Goal: Transaction & Acquisition: Download file/media

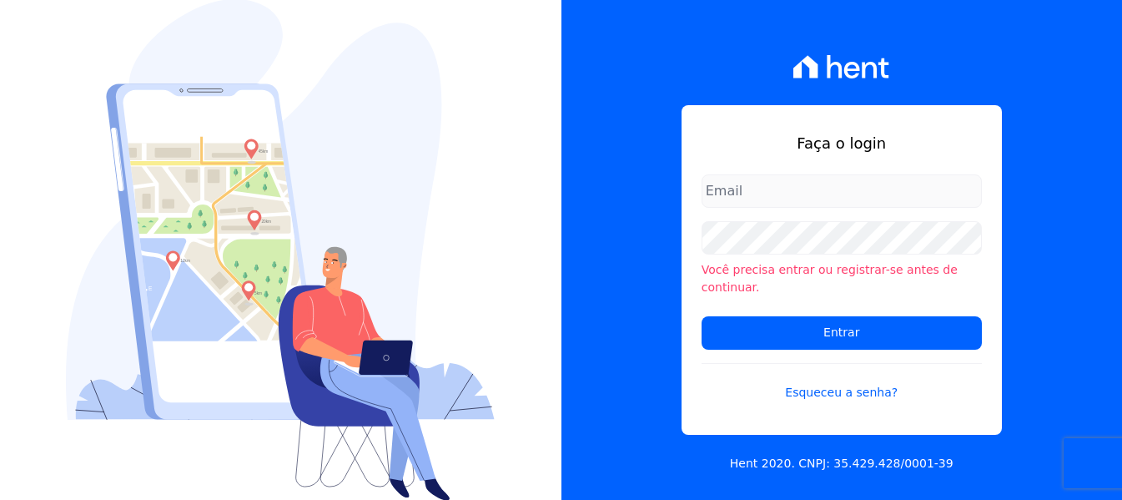
type input "[EMAIL_ADDRESS][DOMAIN_NAME]"
click at [809, 340] on form "[EMAIL_ADDRESS][DOMAIN_NAME] Você precisa entrar ou registrar-se antes de conti…" at bounding box center [841, 297] width 280 height 247
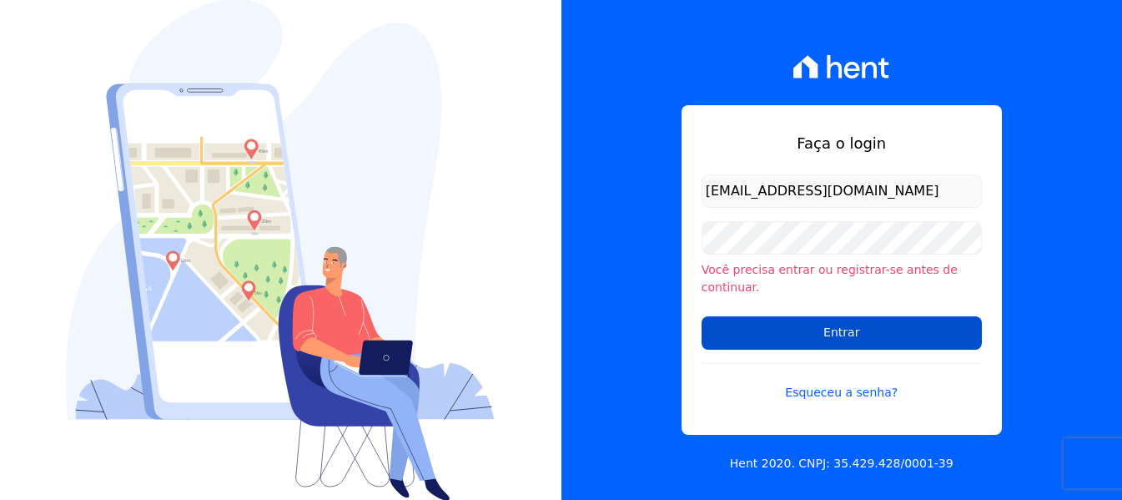
click at [803, 326] on input "Entrar" at bounding box center [841, 332] width 280 height 33
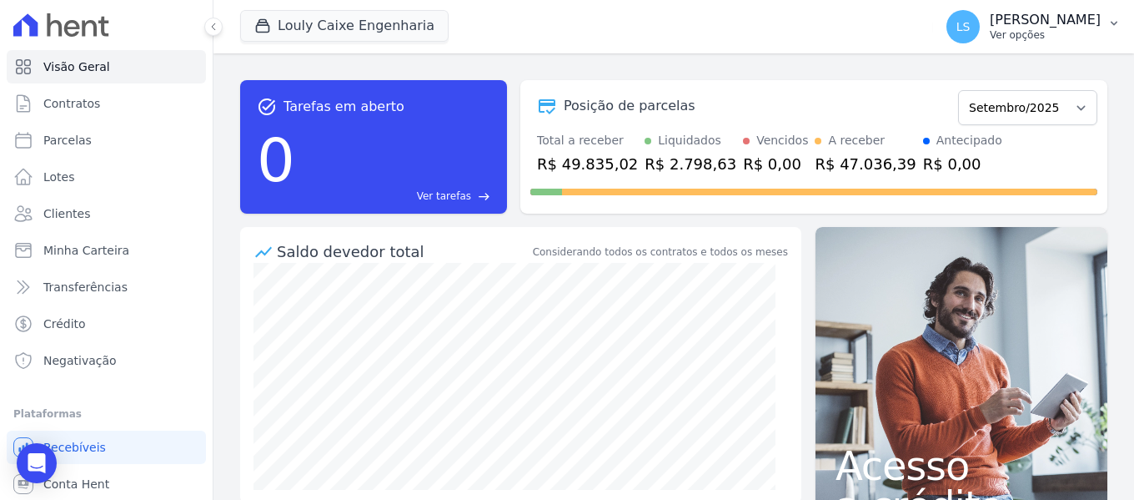
click at [1022, 28] on p "Ver opções" at bounding box center [1045, 34] width 111 height 13
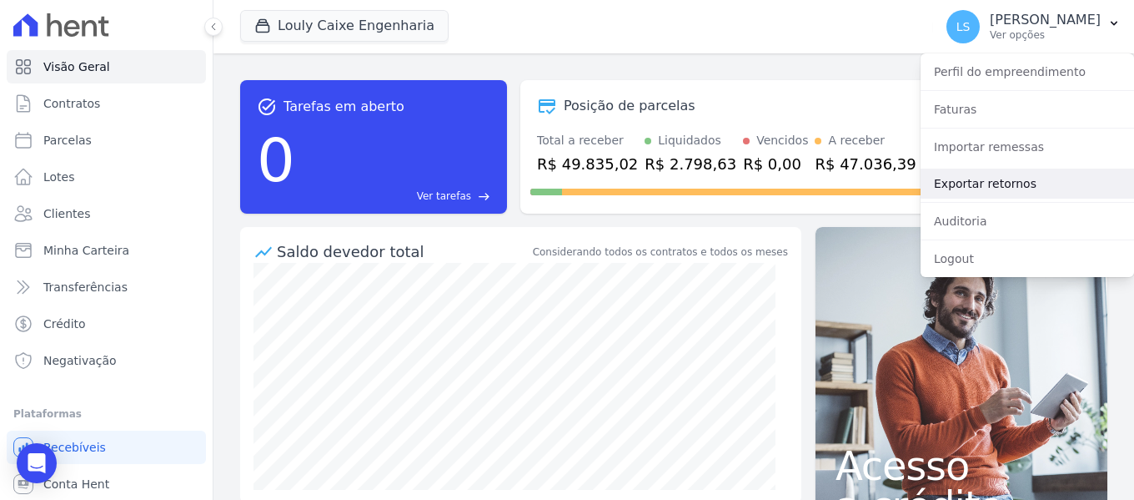
click at [1038, 178] on link "Exportar retornos" at bounding box center [1027, 183] width 213 height 30
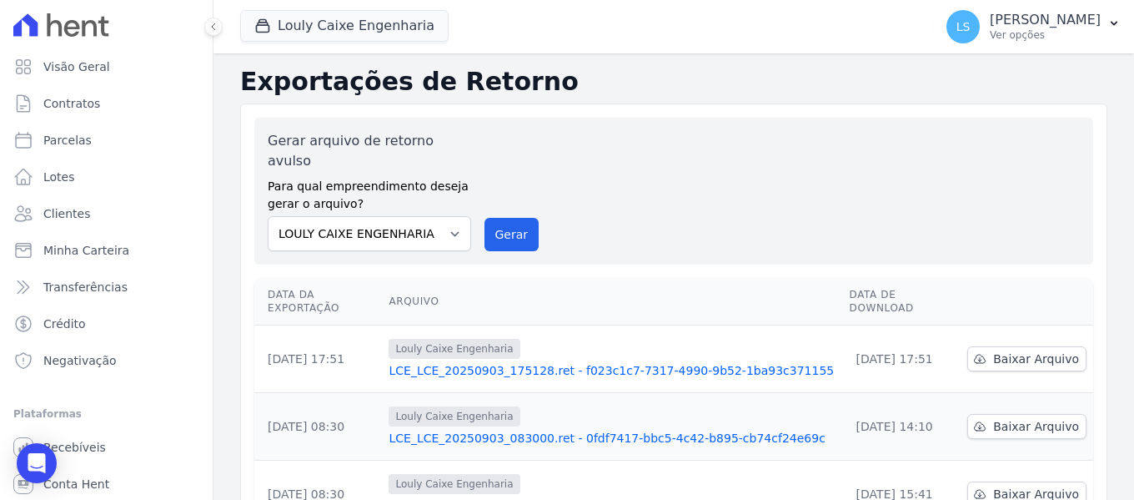
click at [693, 362] on link "LCE_LCE_20250903_175128.ret - f023c1c7-7317-4990-9b52-1ba93c371155" at bounding box center [612, 370] width 447 height 17
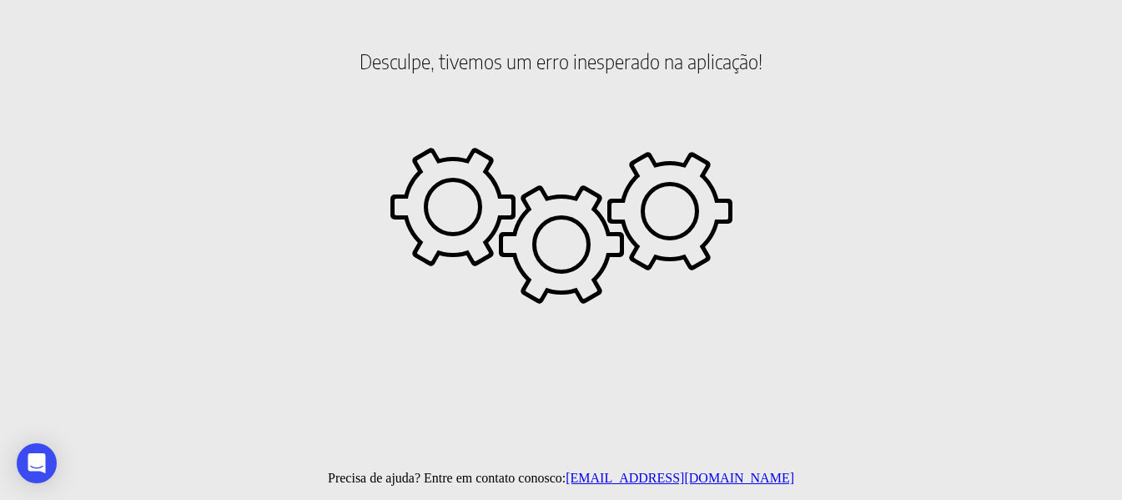
scroll to position [41, 0]
